Goal: Transaction & Acquisition: Purchase product/service

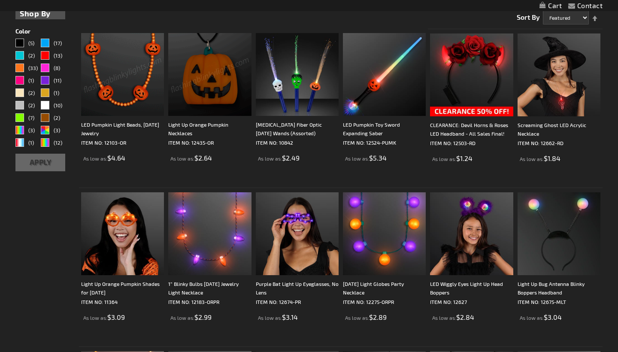
scroll to position [213, 0]
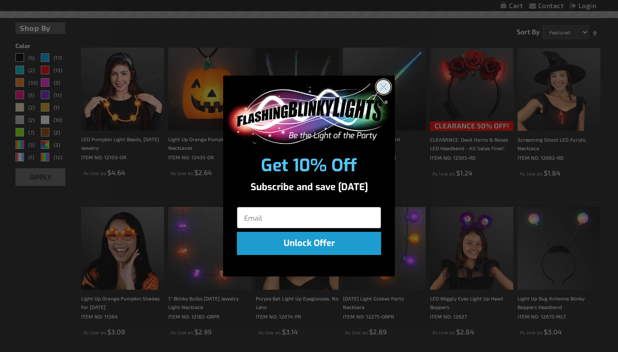
click at [387, 87] on circle "Close dialog" at bounding box center [384, 86] width 14 height 14
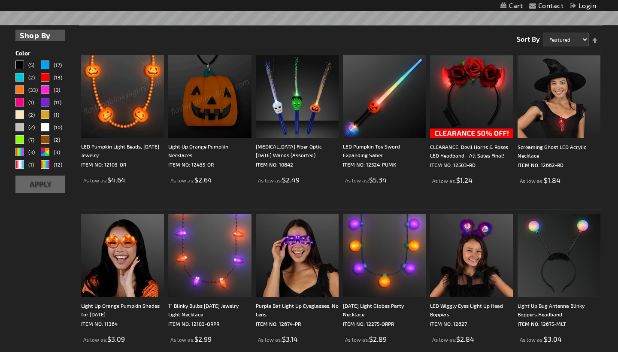
scroll to position [206, 0]
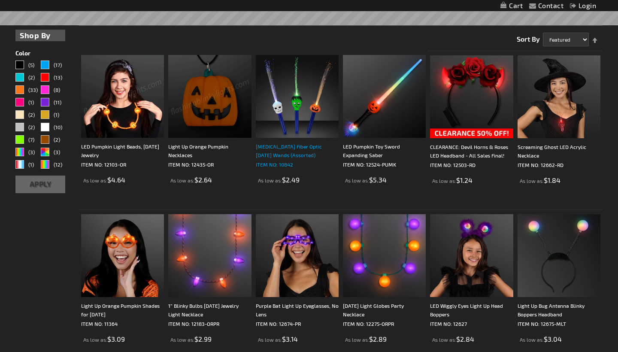
click at [281, 146] on div "[MEDICAL_DATA] Fiber Optic [DATE] Wands (Assorted)" at bounding box center [297, 150] width 83 height 17
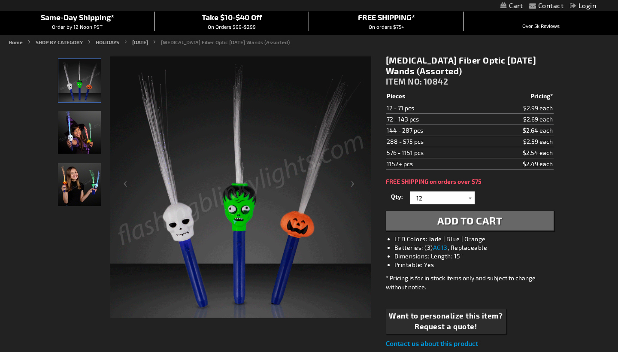
scroll to position [78, 0]
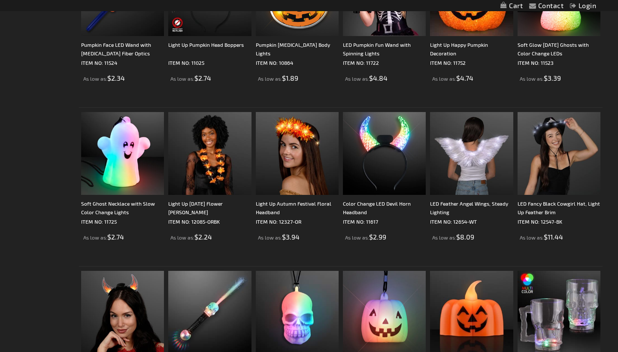
scroll to position [1103, 0]
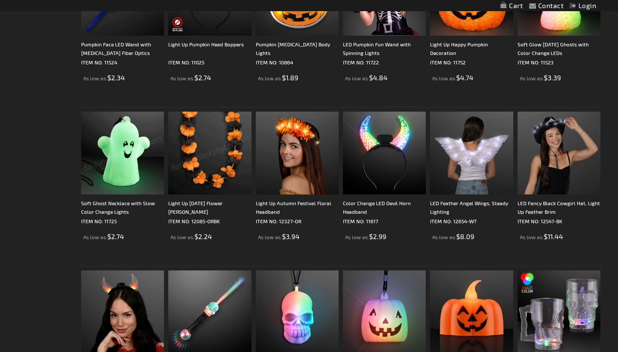
click at [124, 166] on img at bounding box center [122, 153] width 83 height 83
